Goal: Task Accomplishment & Management: Use online tool/utility

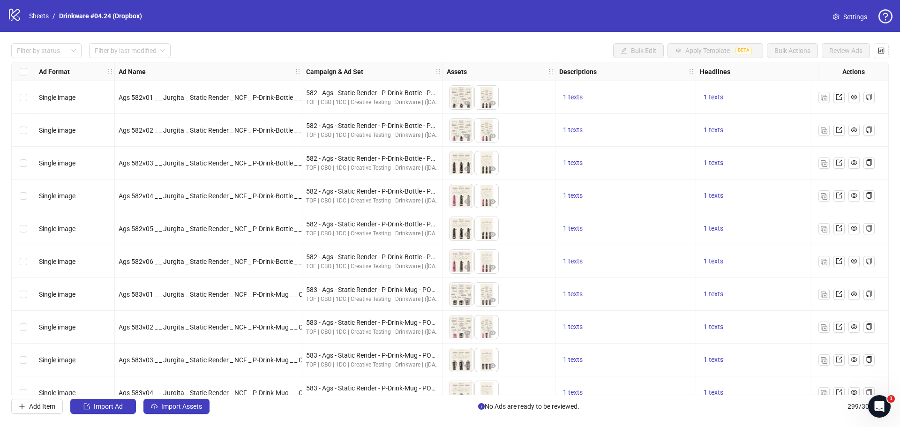
click at [48, 40] on div "Filter by status Filter by last modified Bulk Edit Apply Template BETA Bulk Act…" at bounding box center [450, 228] width 900 height 393
click at [49, 50] on div at bounding box center [41, 50] width 57 height 13
click at [43, 68] on div "Draft" at bounding box center [46, 70] width 55 height 10
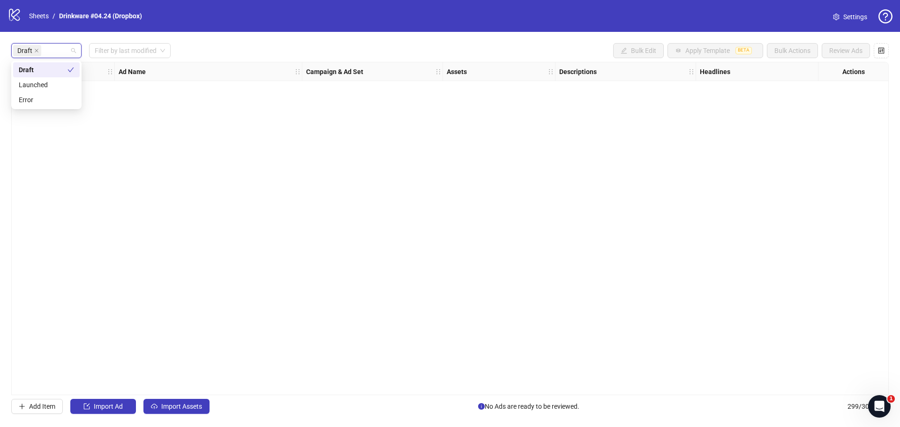
click at [210, 403] on div "Add Item Import Ad Import Assets No Ads are ready to be reviewed. 299 / 300 ite…" at bounding box center [449, 406] width 877 height 15
click at [197, 406] on span "Import Assets" at bounding box center [181, 405] width 41 height 7
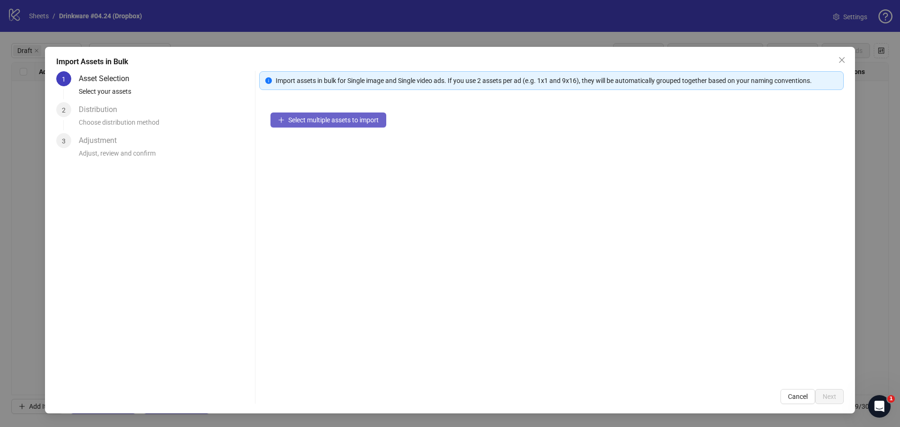
click at [319, 123] on span "Select multiple assets to import" at bounding box center [333, 119] width 90 height 7
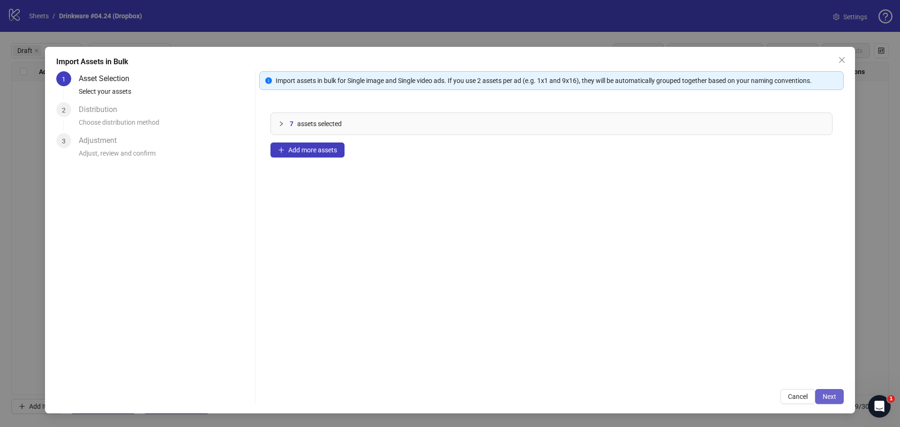
click at [826, 395] on span "Next" at bounding box center [829, 396] width 14 height 7
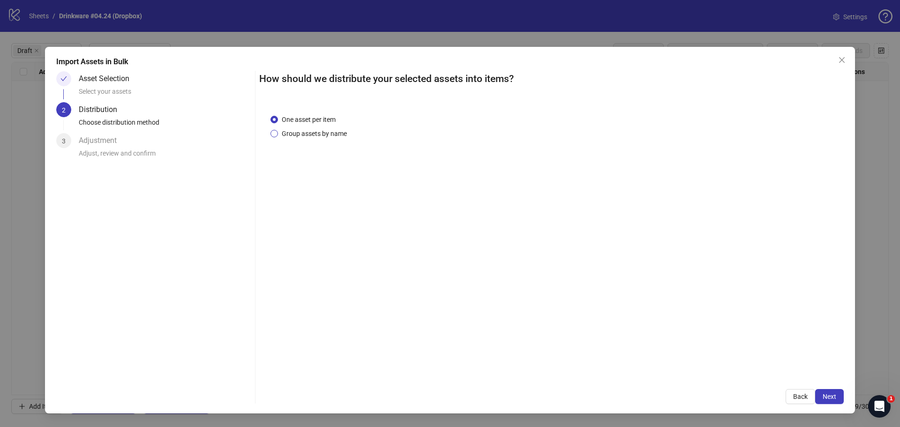
click at [330, 134] on span "Group assets by name" at bounding box center [314, 133] width 73 height 10
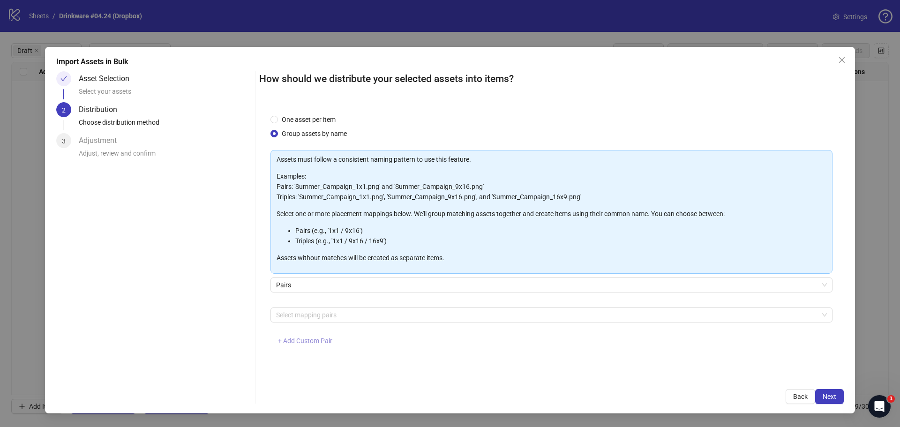
click at [317, 338] on span "+ Add Custom Pair" at bounding box center [305, 340] width 54 height 7
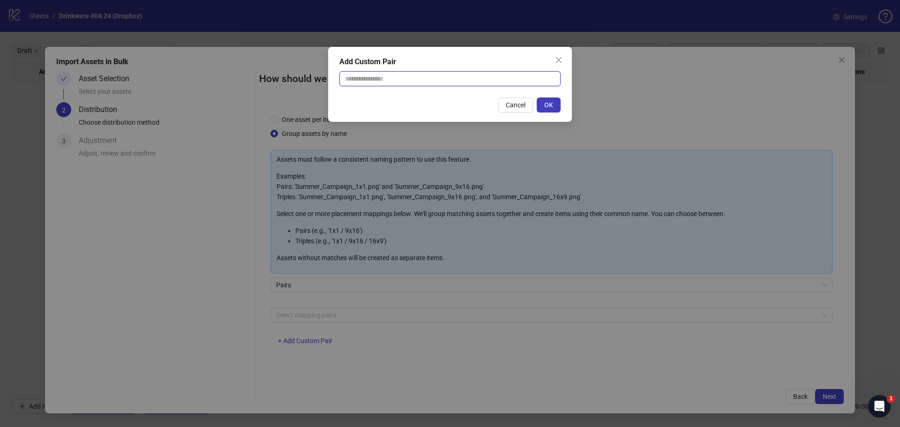
click at [403, 82] on input "text" at bounding box center [449, 78] width 221 height 15
type input "**********"
click at [544, 102] on span "OK" at bounding box center [548, 104] width 9 height 7
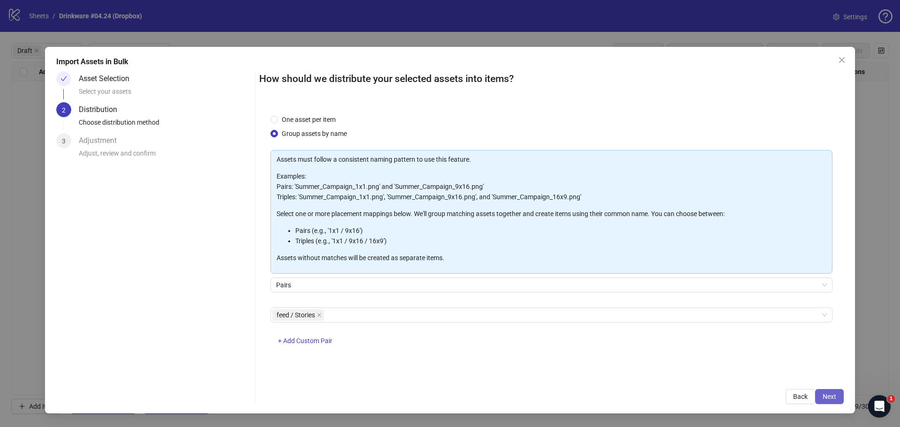
click at [839, 401] on button "Next" at bounding box center [829, 396] width 29 height 15
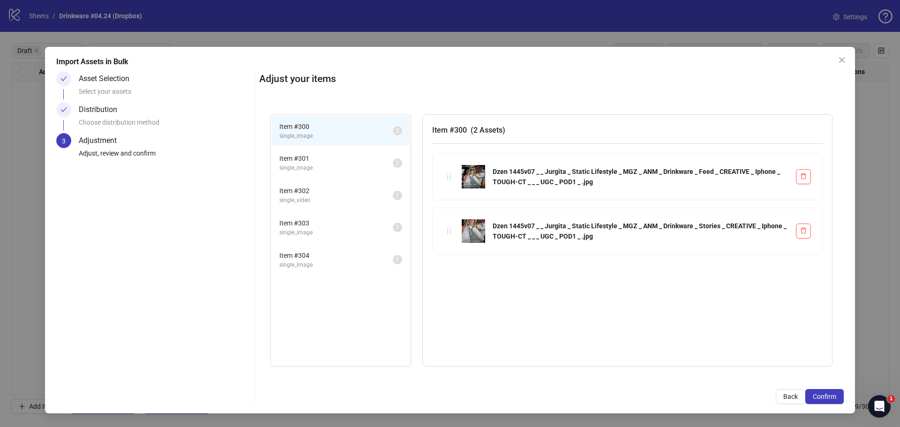
click at [840, 60] on icon "close" at bounding box center [841, 59] width 7 height 7
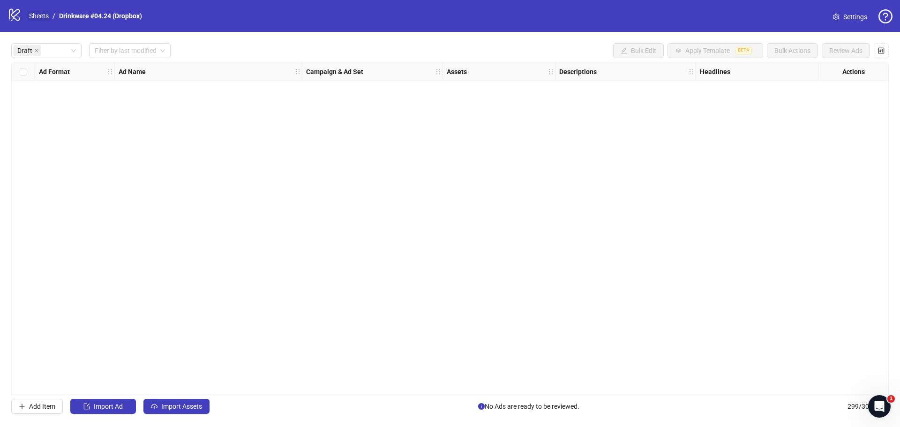
click at [40, 19] on link "Sheets" at bounding box center [38, 16] width 23 height 10
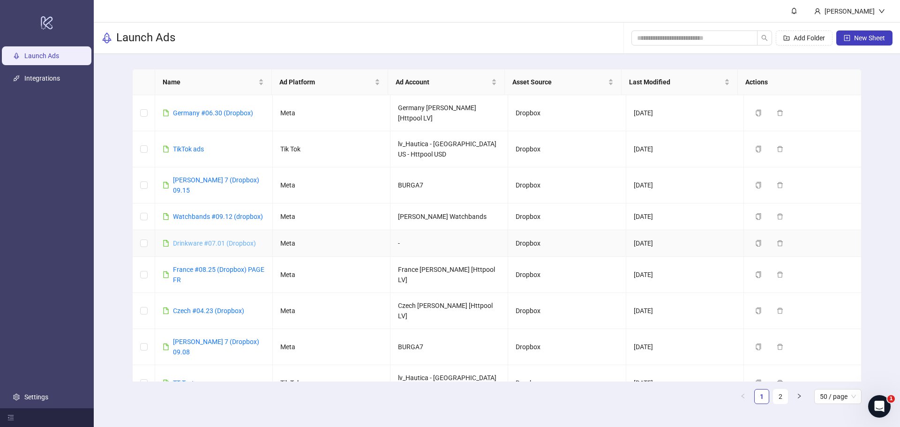
click at [228, 239] on link "Drinkware #07.01 (Dropbox)" at bounding box center [214, 242] width 83 height 7
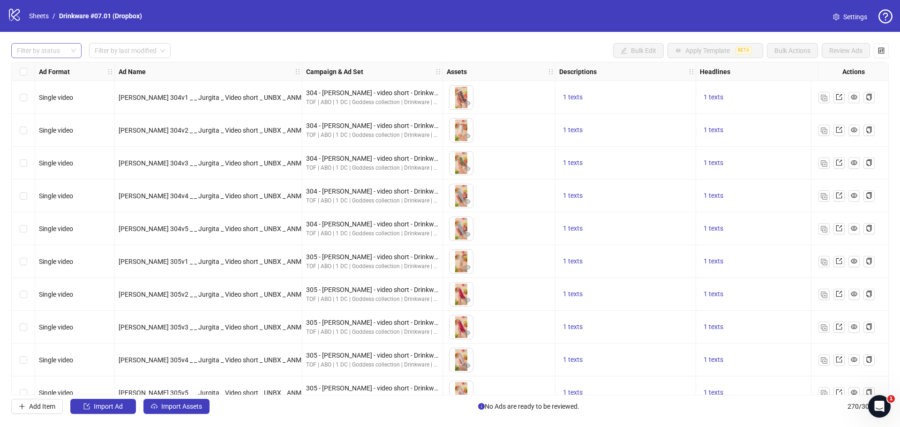
click at [49, 45] on div at bounding box center [41, 50] width 57 height 13
click at [41, 67] on div "Draft" at bounding box center [46, 70] width 55 height 10
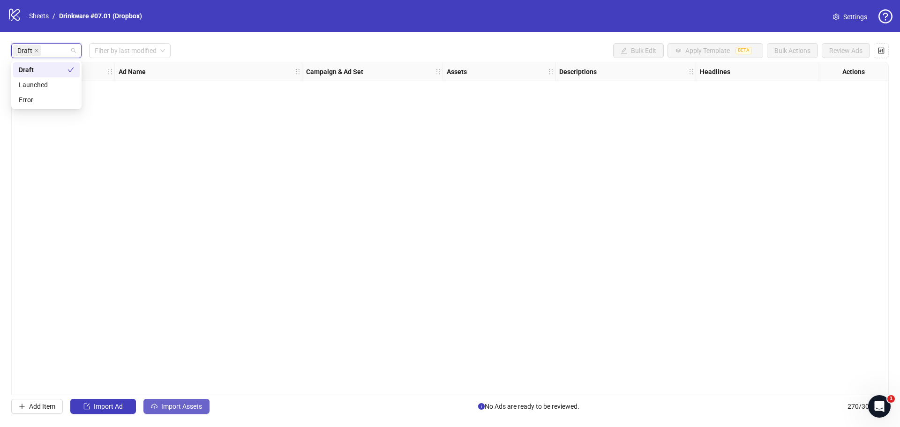
click at [183, 407] on span "Import Assets" at bounding box center [181, 405] width 41 height 7
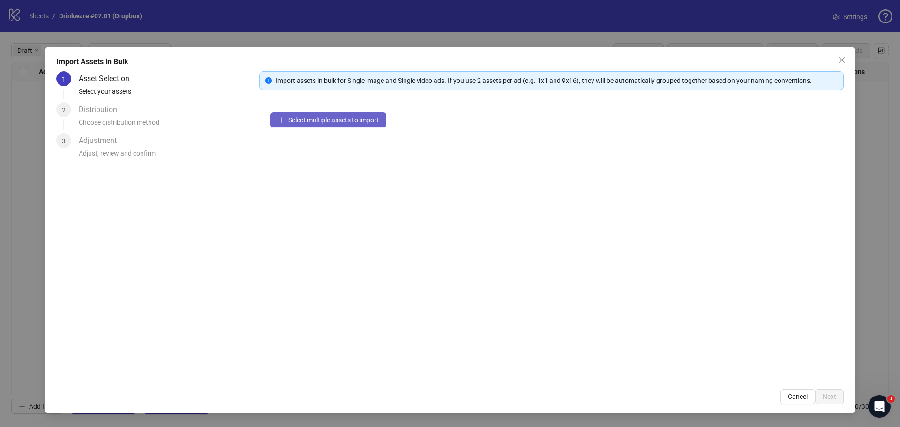
click at [329, 126] on button "Select multiple assets to import" at bounding box center [328, 119] width 116 height 15
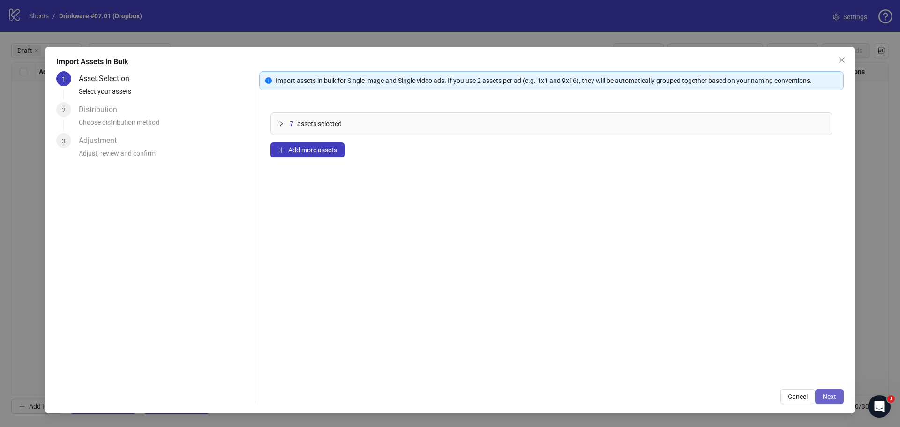
click at [833, 398] on span "Next" at bounding box center [829, 396] width 14 height 7
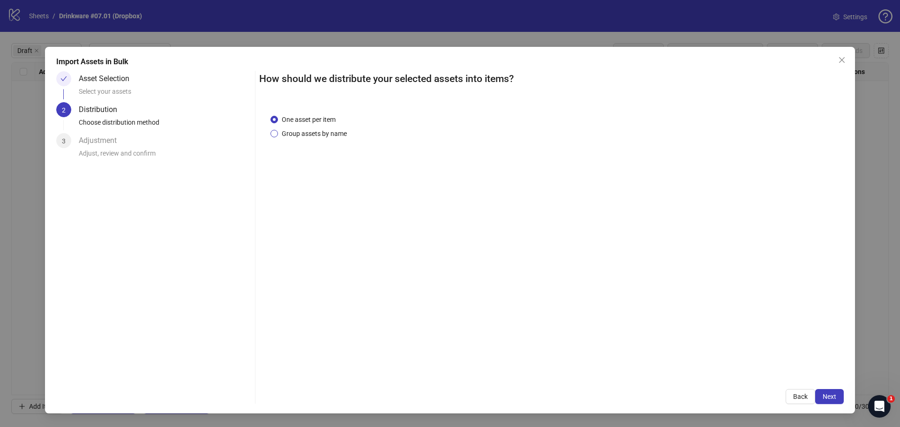
click at [317, 133] on span "Group assets by name" at bounding box center [314, 133] width 73 height 10
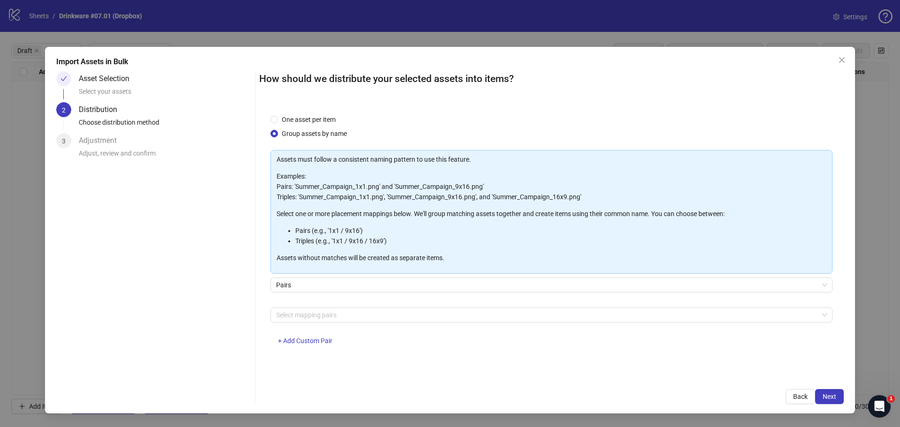
click at [318, 328] on div "Select mapping pairs + Add Custom Pair" at bounding box center [551, 331] width 562 height 49
click at [321, 340] on span "+ Add Custom Pair" at bounding box center [305, 340] width 54 height 7
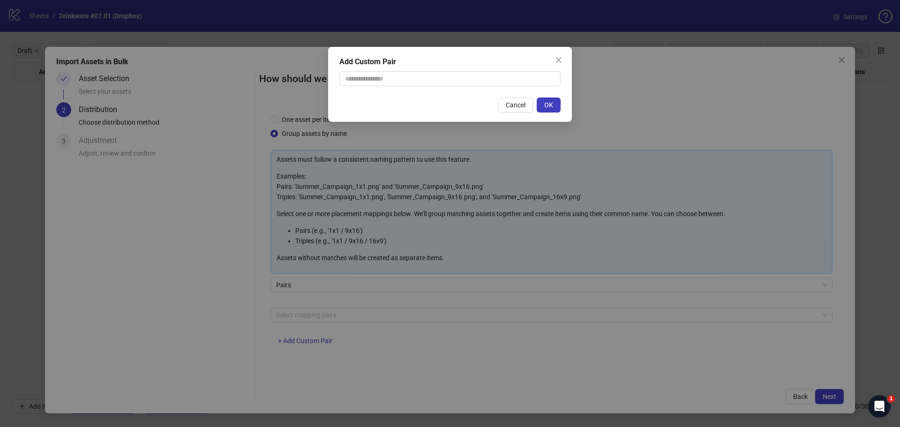
click at [415, 89] on div "Add Custom Pair Cancel OK" at bounding box center [450, 84] width 244 height 75
click at [417, 79] on input "text" at bounding box center [449, 78] width 221 height 15
type input "**********"
click at [543, 105] on button "OK" at bounding box center [548, 104] width 24 height 15
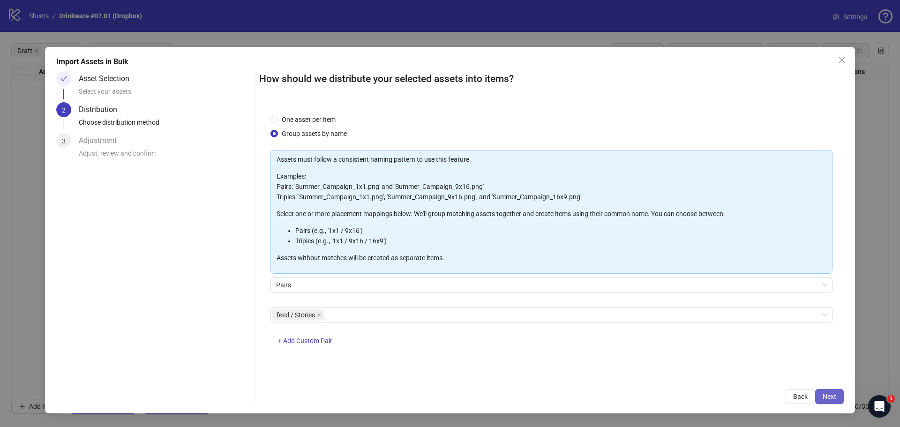
click at [826, 391] on button "Next" at bounding box center [829, 396] width 29 height 15
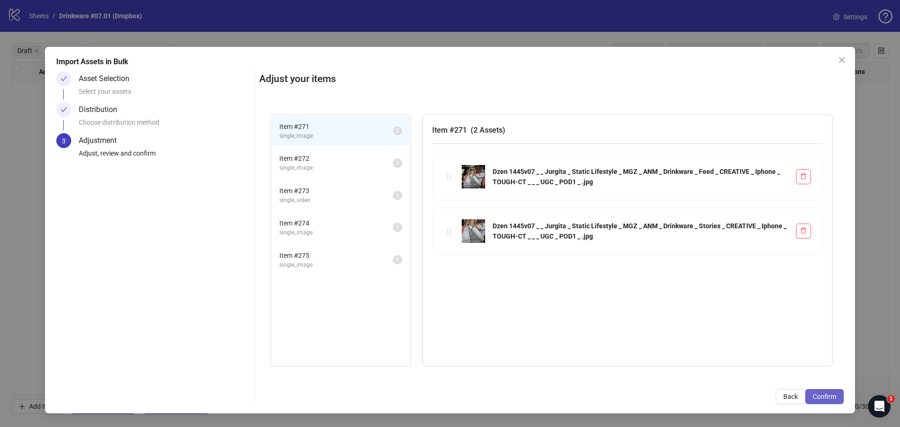
click at [827, 395] on span "Confirm" at bounding box center [823, 396] width 23 height 7
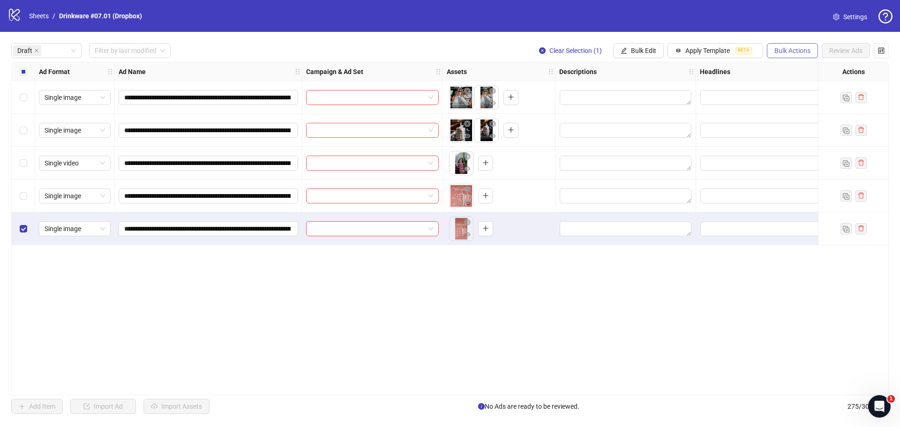
click at [793, 51] on span "Bulk Actions" at bounding box center [792, 50] width 36 height 7
click at [796, 72] on span "Delete" at bounding box center [805, 70] width 64 height 10
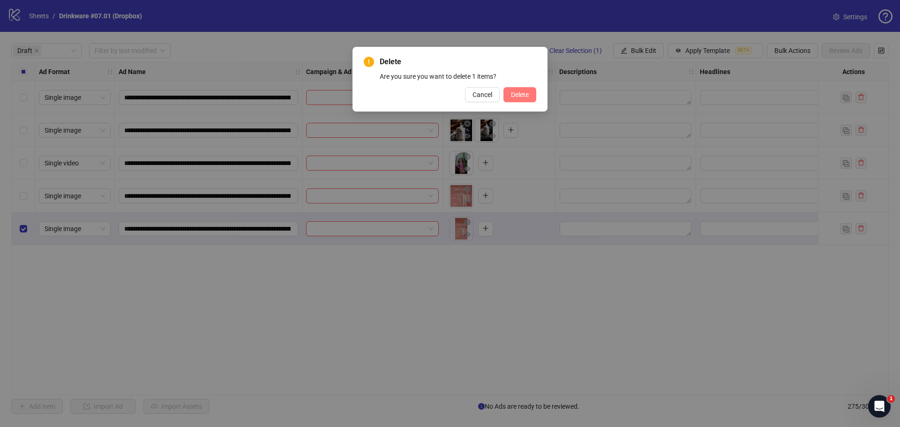
click at [526, 89] on button "Delete" at bounding box center [519, 94] width 33 height 15
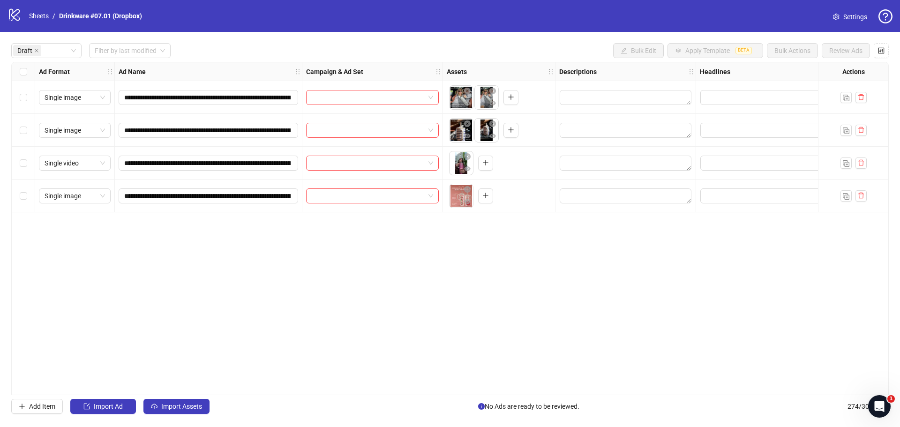
click at [487, 194] on icon "plus" at bounding box center [485, 195] width 7 height 7
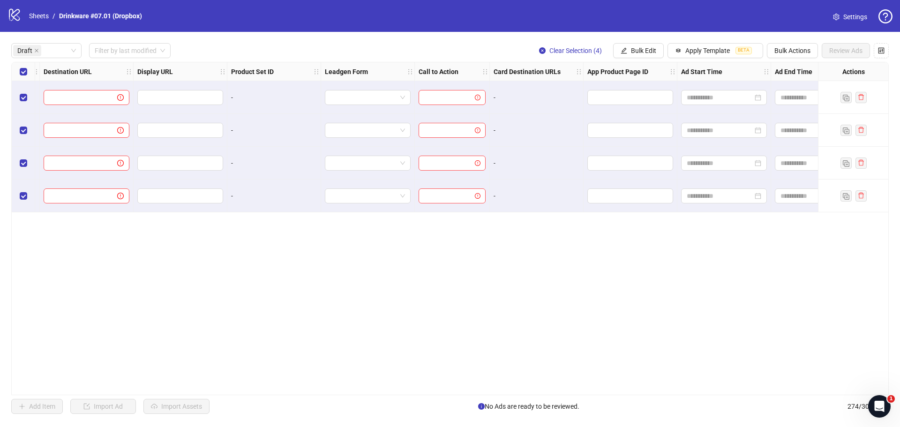
scroll to position [0, 937]
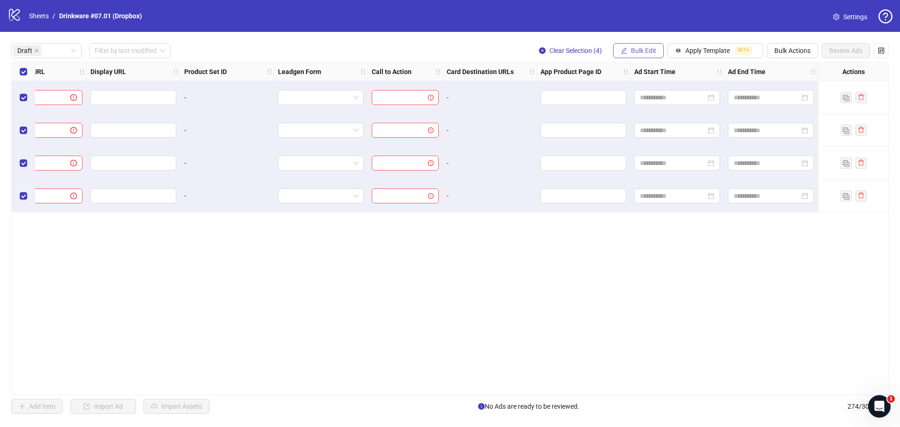
click at [631, 50] on span "Bulk Edit" at bounding box center [643, 50] width 25 height 7
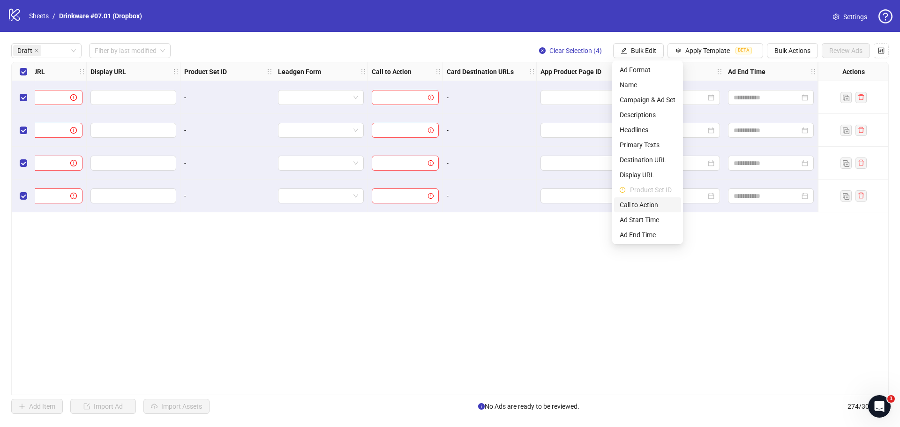
click at [644, 203] on span "Call to Action" at bounding box center [647, 205] width 56 height 10
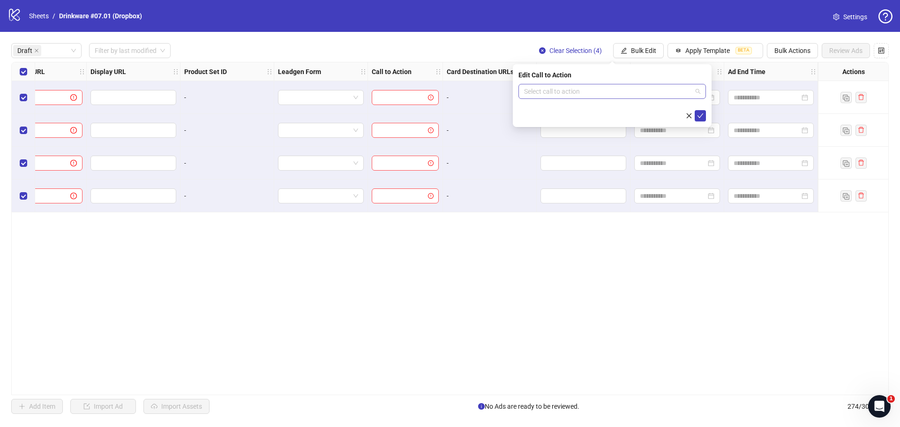
click at [557, 86] on input "search" at bounding box center [608, 91] width 168 height 14
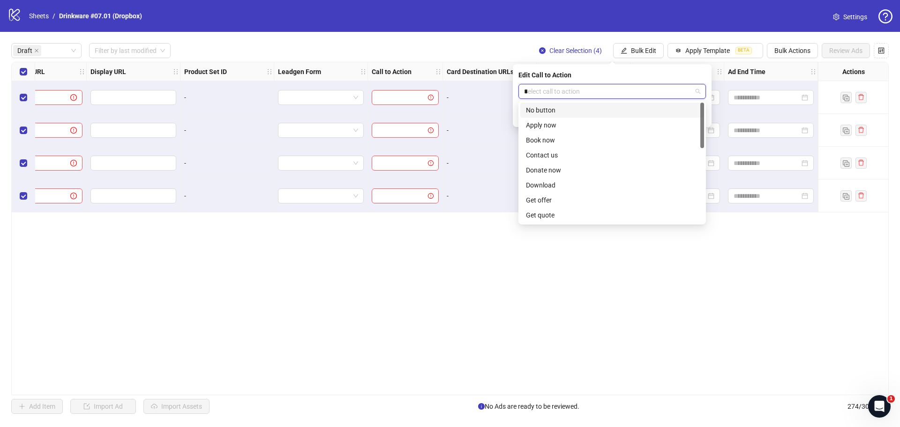
type input "**"
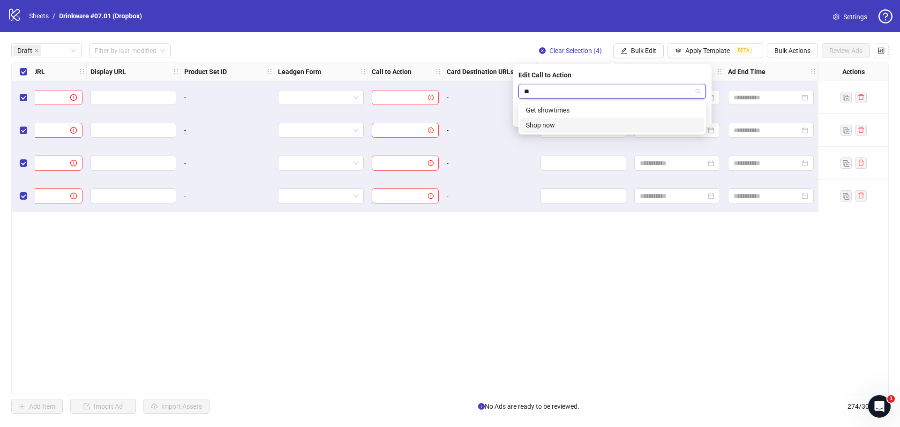
click at [560, 122] on div "Shop now" at bounding box center [612, 125] width 172 height 10
click at [705, 115] on button "submit" at bounding box center [699, 115] width 11 height 11
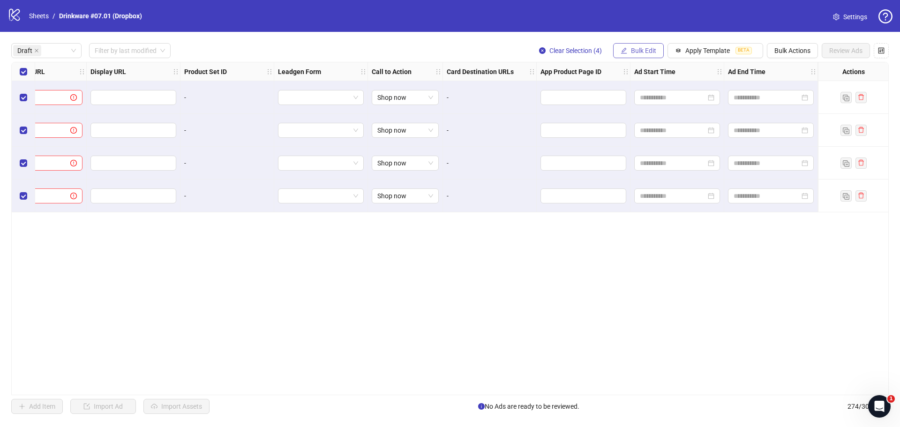
click at [653, 52] on span "Bulk Edit" at bounding box center [643, 50] width 25 height 7
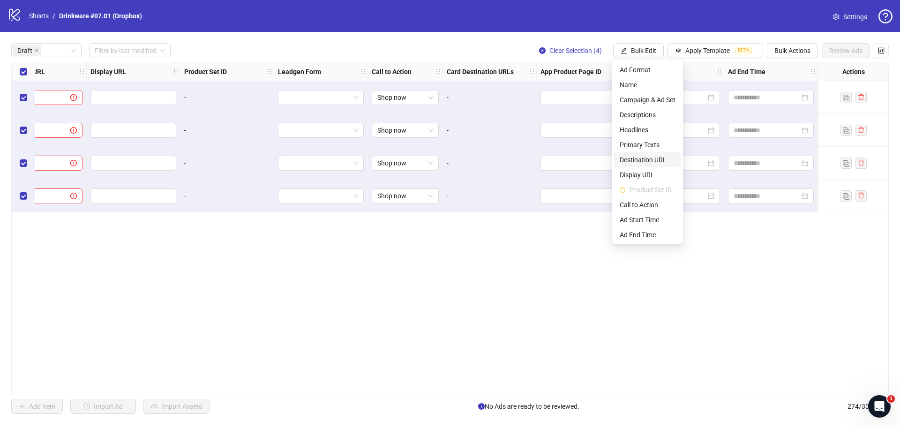
click at [640, 152] on li "Destination URL" at bounding box center [647, 159] width 67 height 15
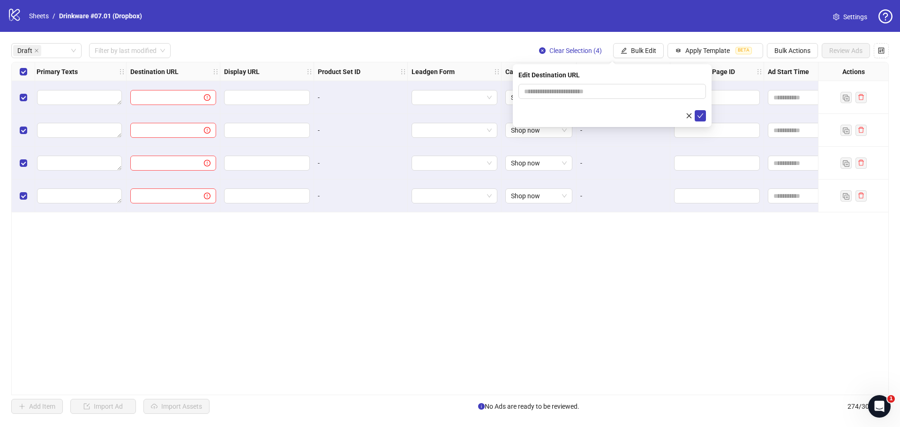
scroll to position [0, 656]
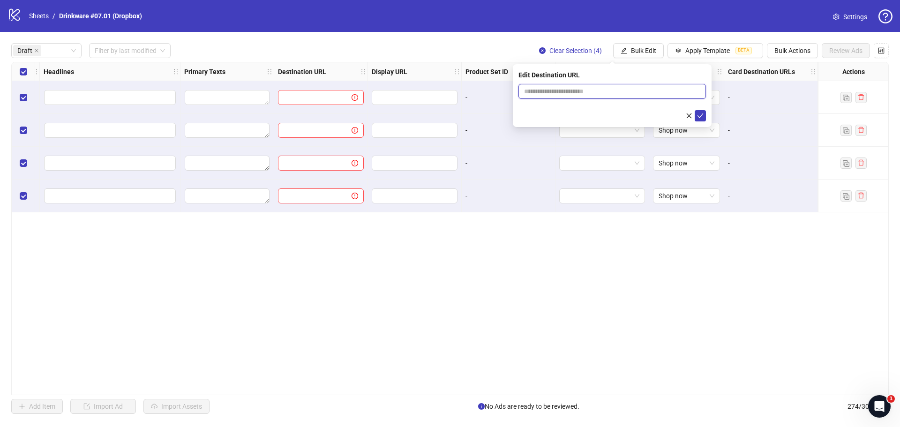
drag, startPoint x: 536, startPoint y: 89, endPoint x: 692, endPoint y: 109, distance: 156.7
click at [536, 90] on input "text" at bounding box center [608, 91] width 169 height 10
paste input "**********"
type input "**********"
click at [702, 113] on icon "check" at bounding box center [700, 115] width 7 height 7
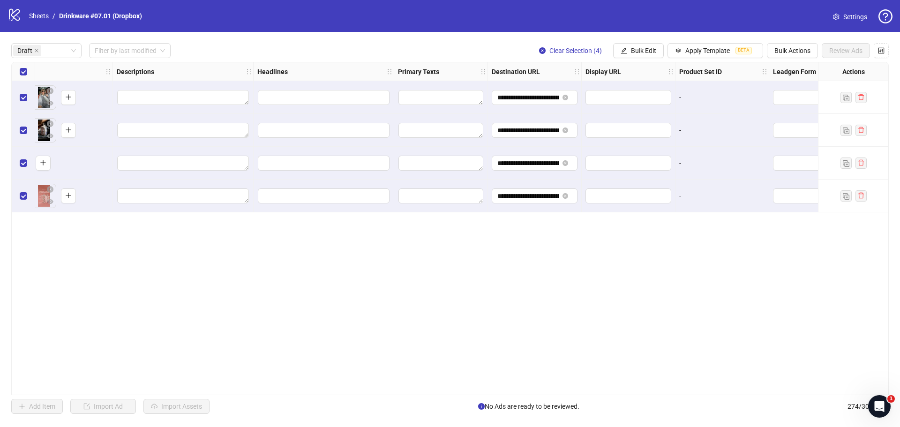
scroll to position [0, 375]
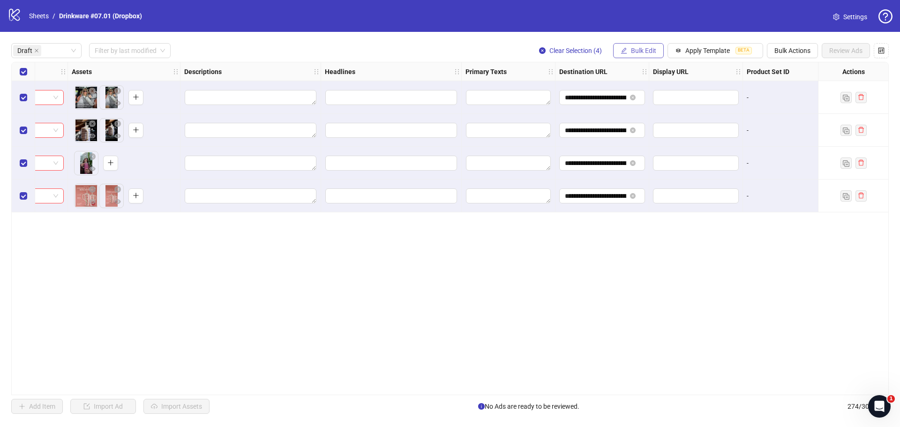
click at [632, 50] on span "Bulk Edit" at bounding box center [643, 50] width 25 height 7
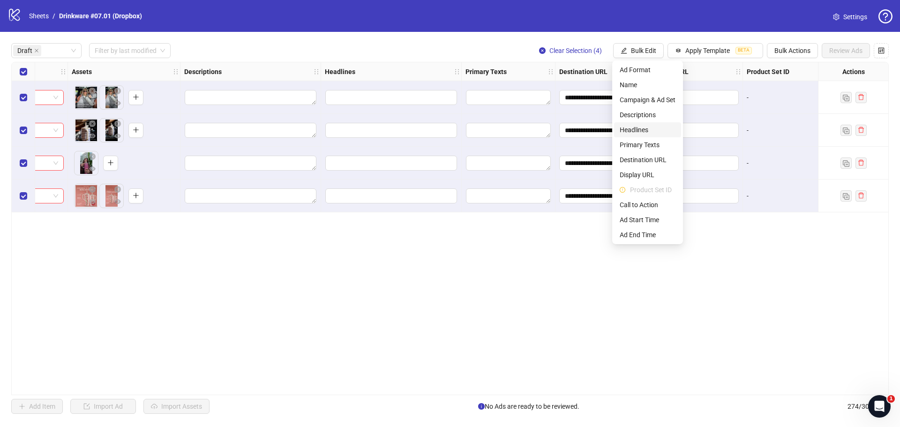
click at [637, 128] on span "Headlines" at bounding box center [647, 130] width 56 height 10
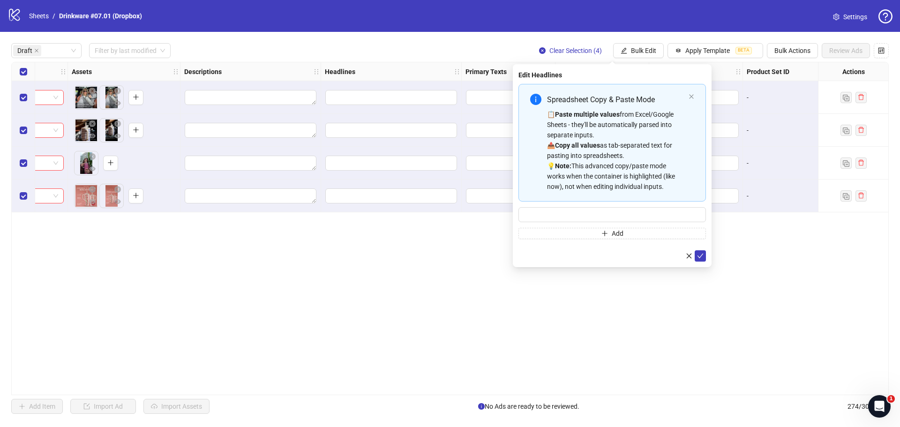
click at [580, 100] on div "Spreadsheet Copy & Paste Mode" at bounding box center [616, 100] width 138 height 12
drag, startPoint x: 572, startPoint y: 216, endPoint x: 576, endPoint y: 219, distance: 5.1
click at [572, 216] on input "Multi-input container - paste or copy values" at bounding box center [611, 214] width 187 height 15
paste input "**********"
type input "**********"
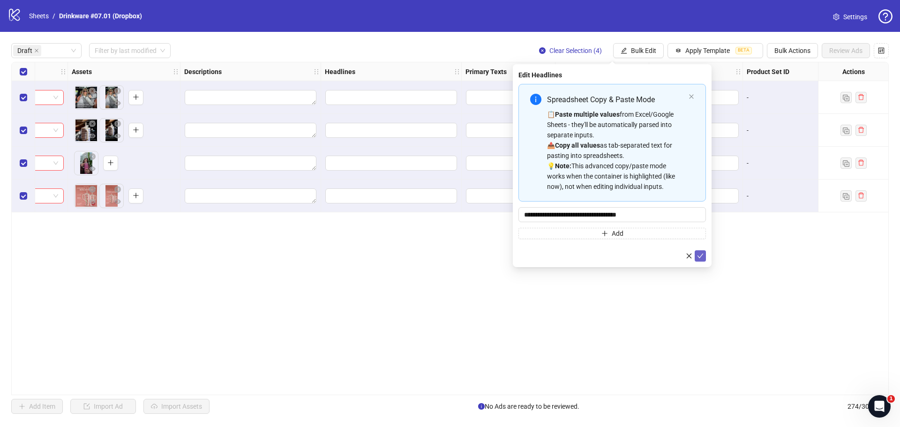
click at [698, 255] on icon "check" at bounding box center [700, 256] width 7 height 7
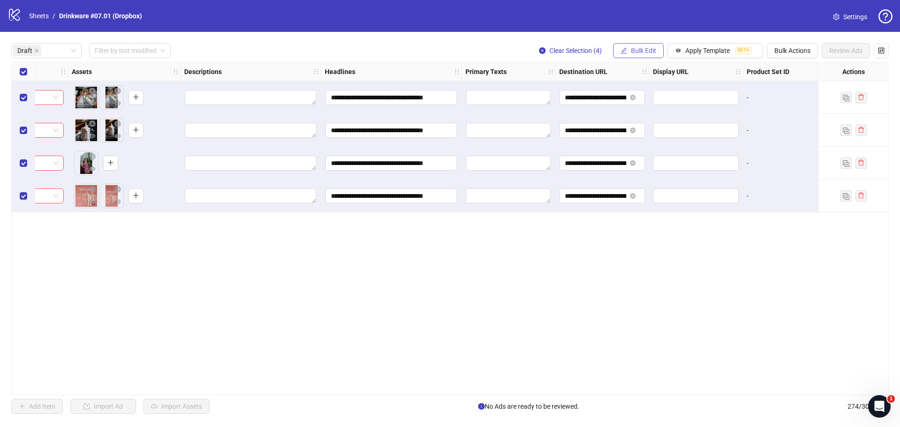
click at [645, 48] on span "Bulk Edit" at bounding box center [643, 50] width 25 height 7
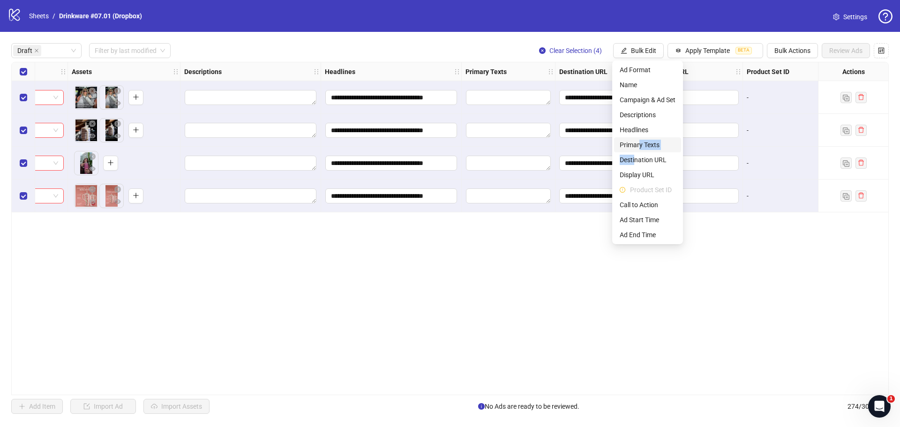
drag, startPoint x: 634, startPoint y: 156, endPoint x: 638, endPoint y: 145, distance: 11.0
click at [638, 145] on ul "Ad Format Name Campaign & Ad Set Descriptions Headlines Primary Texts Destinati…" at bounding box center [647, 152] width 71 height 184
click at [636, 144] on span "Primary Texts" at bounding box center [647, 145] width 56 height 10
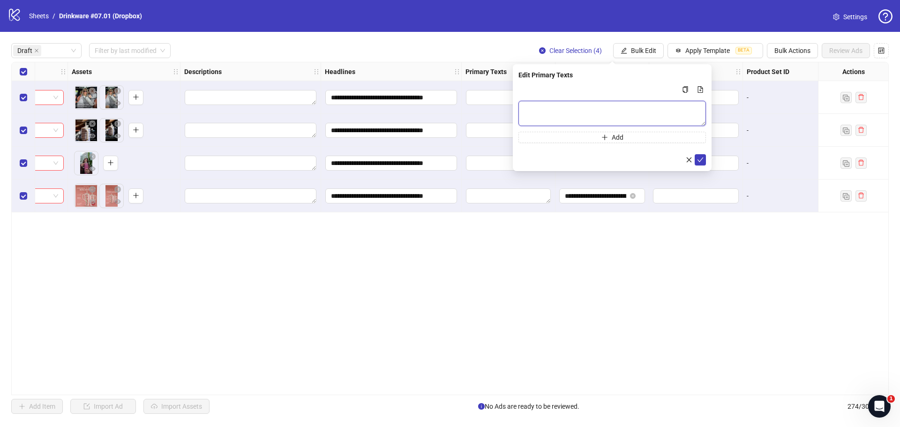
click at [586, 106] on textarea "Multi-text input container - paste or copy values" at bounding box center [611, 113] width 187 height 25
paste textarea "**********"
type textarea "**********"
click at [703, 159] on button "submit" at bounding box center [699, 159] width 11 height 11
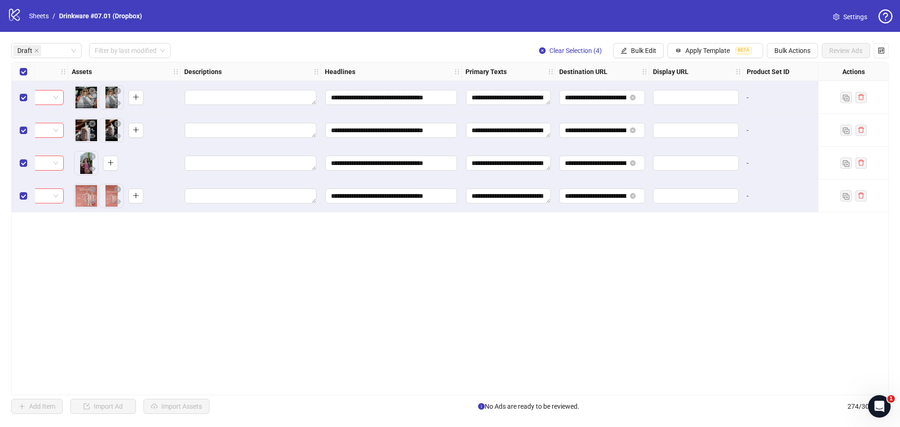
click at [638, 39] on div "**********" at bounding box center [450, 228] width 900 height 393
click at [638, 50] on span "Bulk Edit" at bounding box center [643, 50] width 25 height 7
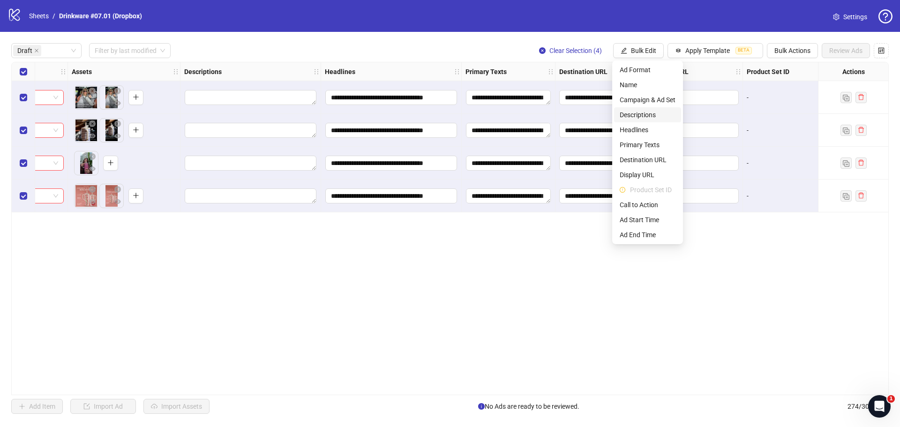
click at [645, 111] on span "Descriptions" at bounding box center [647, 115] width 56 height 10
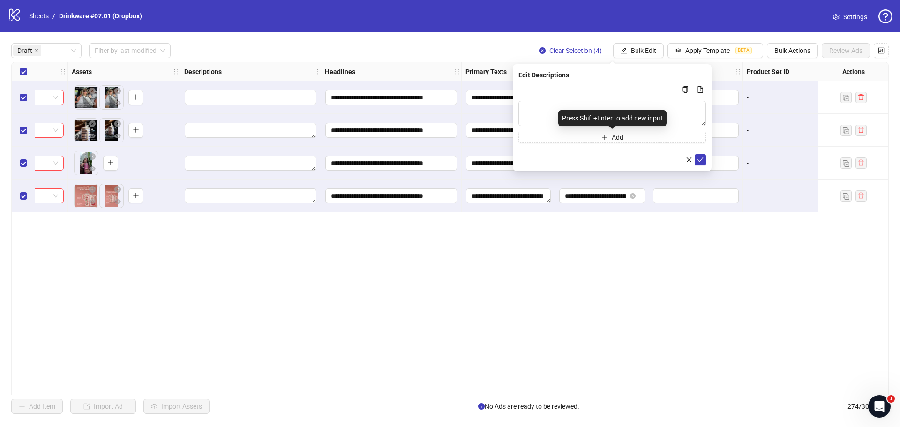
click at [630, 113] on div "Press Shift+Enter to add new input" at bounding box center [612, 118] width 108 height 16
click at [558, 106] on textarea "Multi-text input container - paste or copy values" at bounding box center [611, 113] width 187 height 25
paste textarea "**********"
type textarea "**********"
click at [697, 156] on icon "check" at bounding box center [700, 159] width 7 height 7
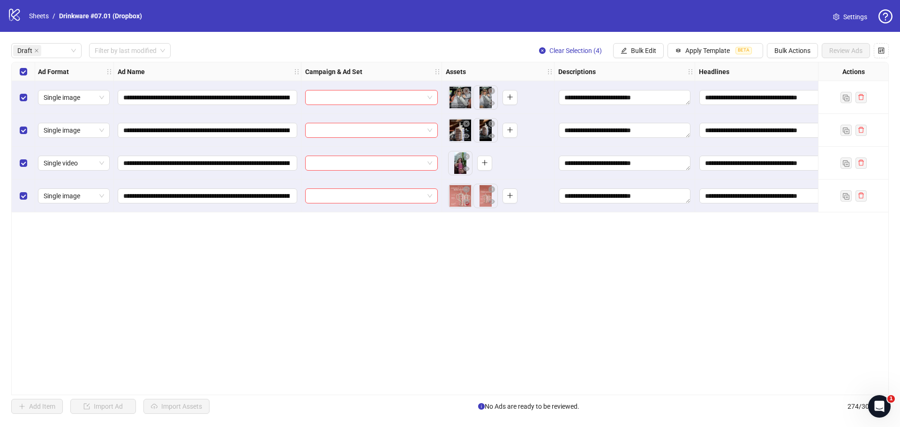
scroll to position [0, 0]
click at [639, 46] on button "Bulk Edit" at bounding box center [638, 50] width 51 height 15
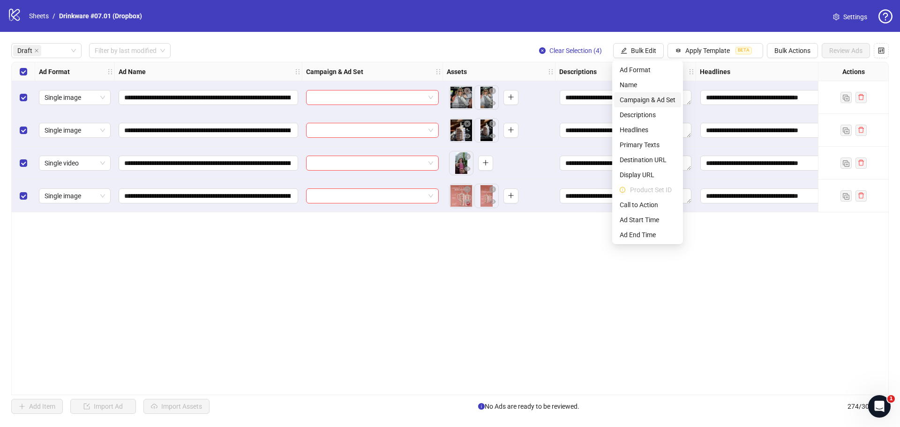
click at [626, 98] on span "Campaign & Ad Set" at bounding box center [647, 100] width 56 height 10
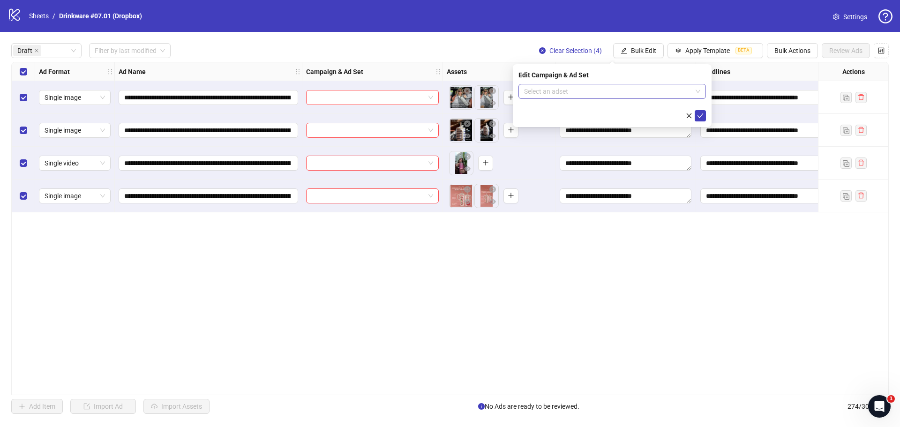
click at [604, 93] on input "search" at bounding box center [608, 91] width 168 height 14
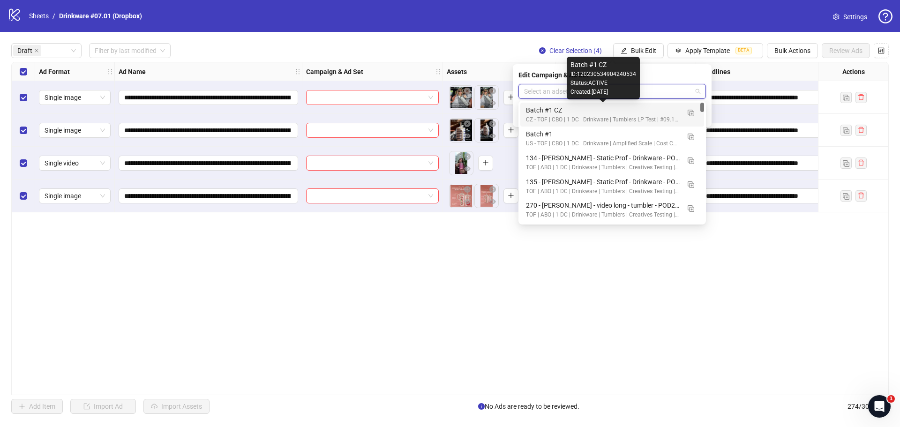
click at [667, 118] on div "CZ - TOF | CBO | 1 DC | Drinkware | Tumblers LP Test | #09.17 | $75" at bounding box center [603, 119] width 154 height 9
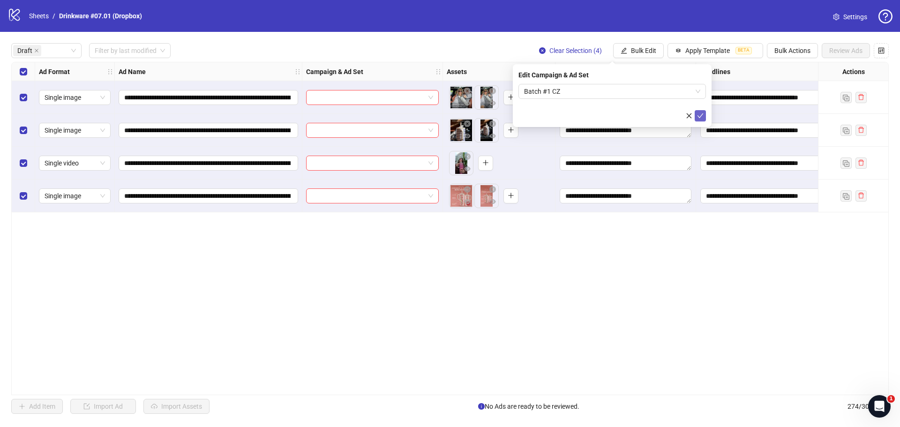
click at [696, 116] on button "submit" at bounding box center [699, 115] width 11 height 11
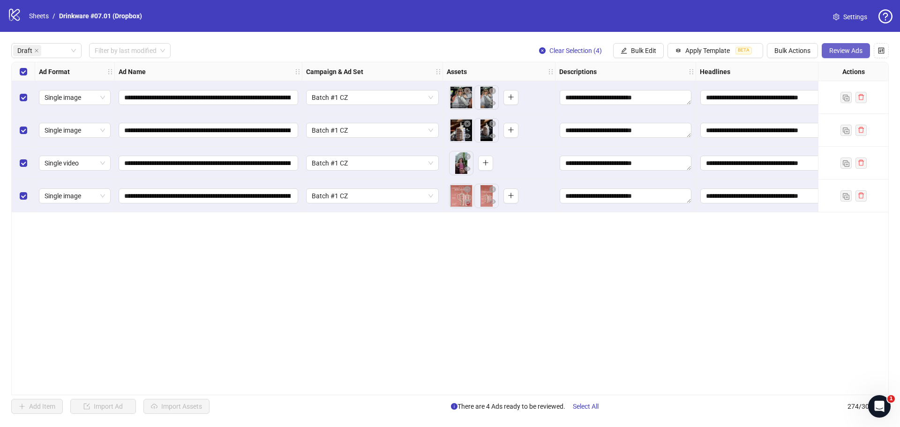
click at [844, 56] on button "Review Ads" at bounding box center [845, 50] width 48 height 15
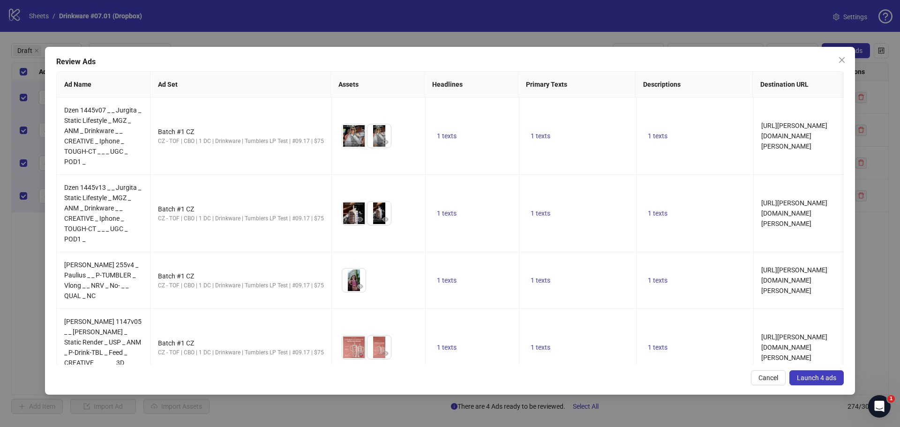
click at [816, 378] on span "Launch 4 ads" at bounding box center [815, 377] width 39 height 7
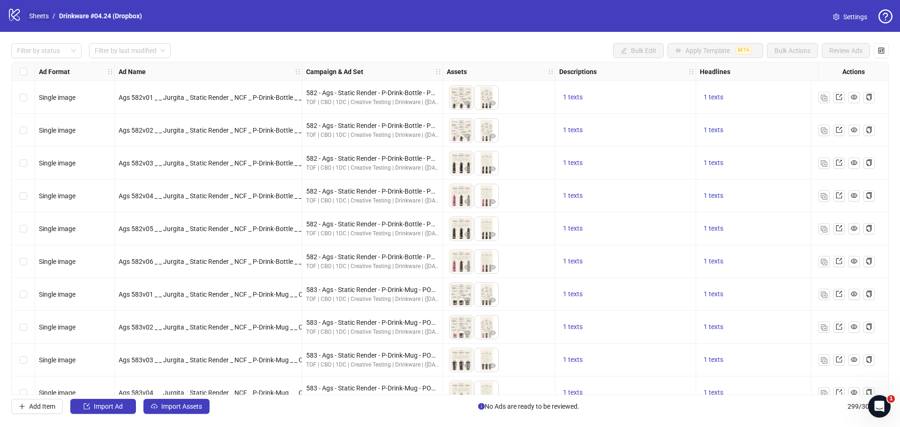
click at [29, 11] on link "Sheets" at bounding box center [38, 16] width 23 height 10
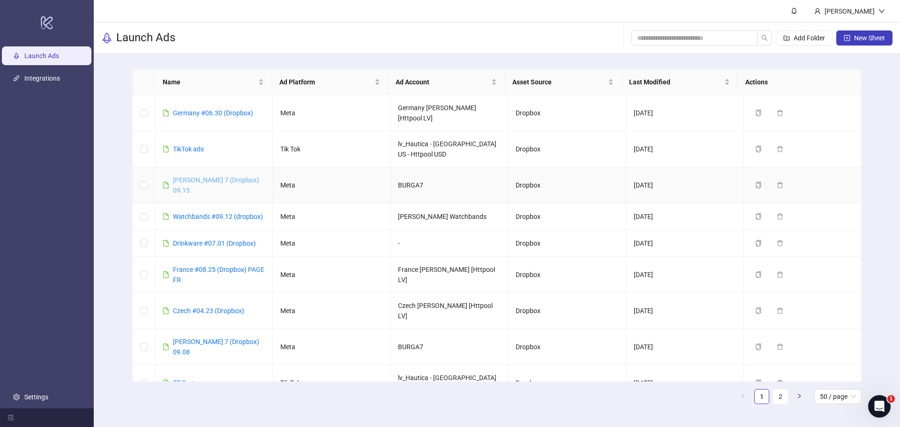
click at [201, 176] on link "[PERSON_NAME] 7 (Dropbox) 09.15" at bounding box center [216, 185] width 86 height 18
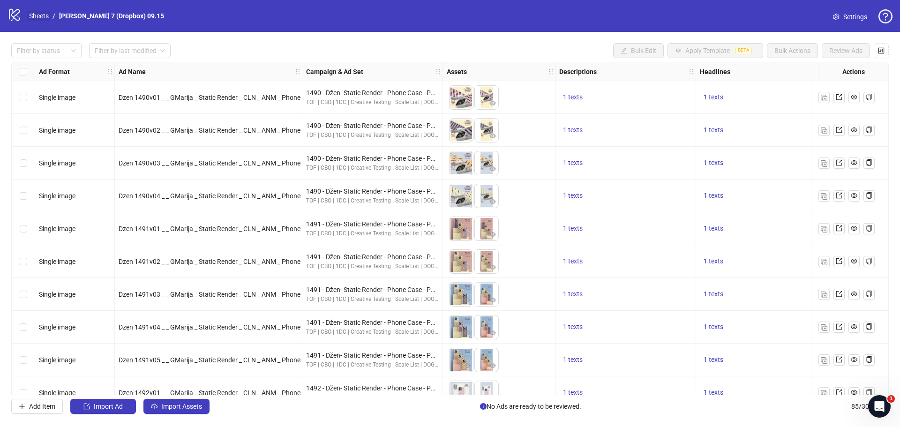
click at [46, 15] on link "Sheets" at bounding box center [38, 16] width 23 height 10
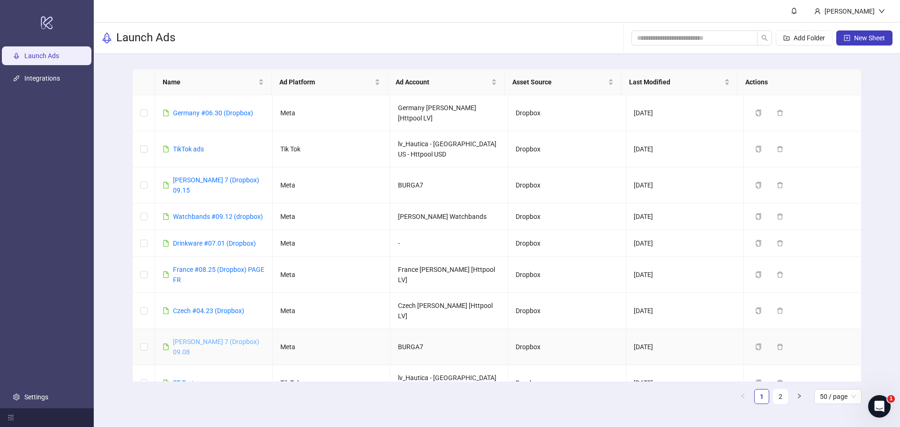
click at [211, 338] on link "[PERSON_NAME] 7 (Dropbox) 09.08" at bounding box center [216, 347] width 86 height 18
